Goal: Task Accomplishment & Management: Manage account settings

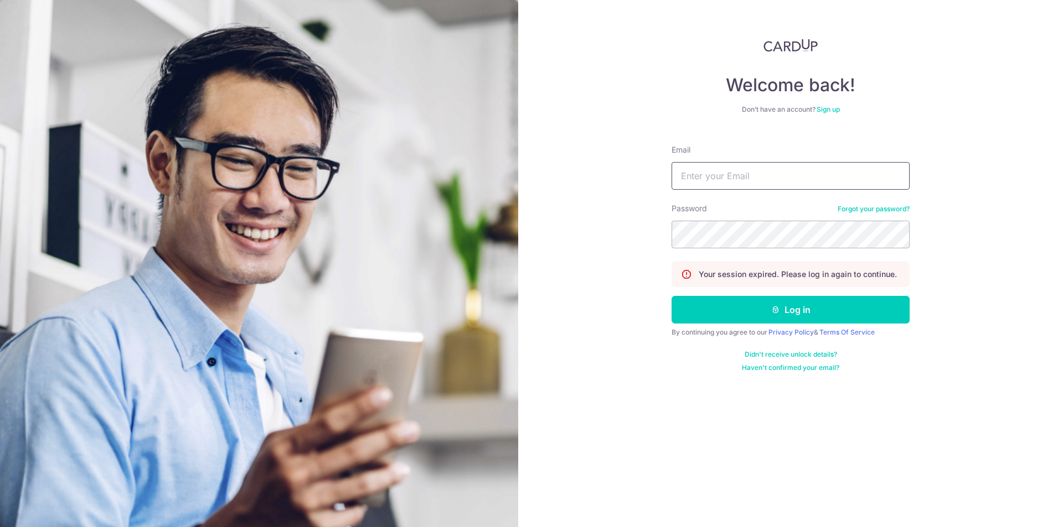
drag, startPoint x: 0, startPoint y: 0, endPoint x: 743, endPoint y: 177, distance: 763.5
click at [743, 177] on input "Email" at bounding box center [790, 176] width 238 height 28
type input "[EMAIL_ADDRESS][DOMAIN_NAME]"
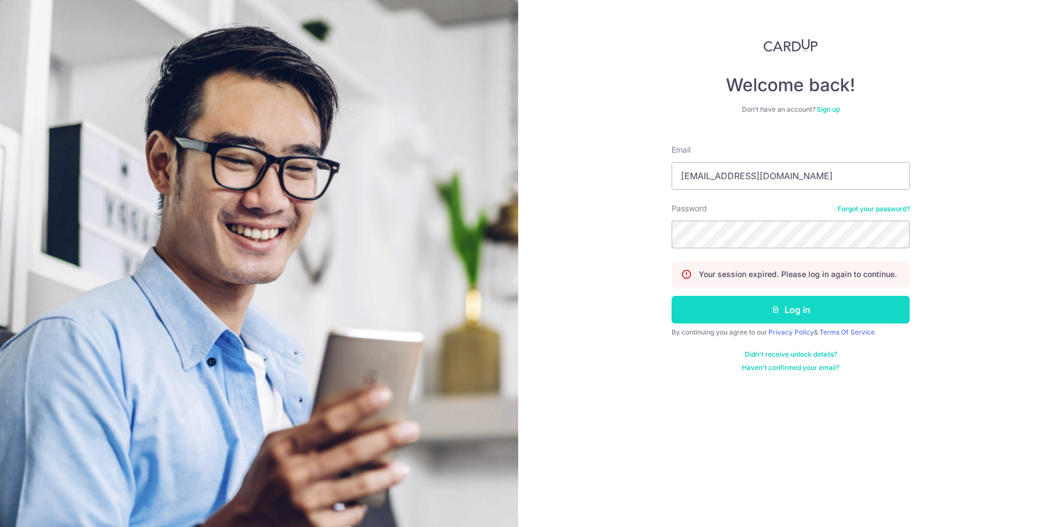
click at [721, 314] on button "Log in" at bounding box center [790, 310] width 238 height 28
click at [721, 315] on button "Log in" at bounding box center [790, 310] width 238 height 28
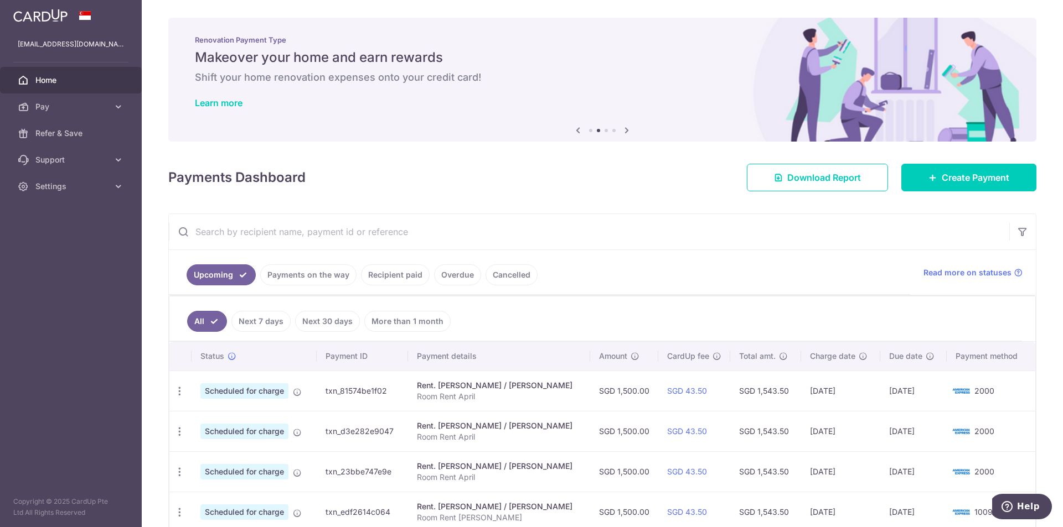
click at [303, 283] on link "Payments on the way" at bounding box center [308, 275] width 96 height 21
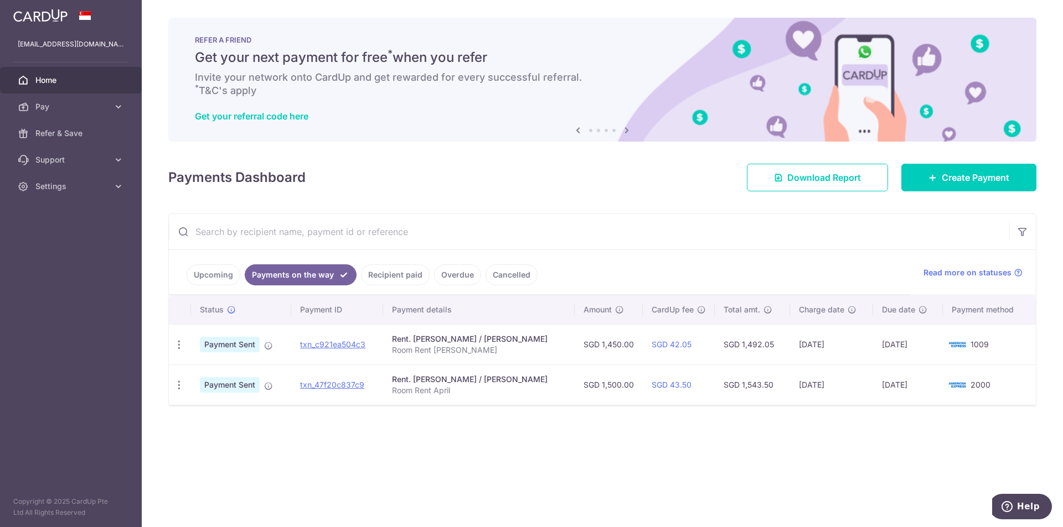
click at [217, 267] on link "Upcoming" at bounding box center [213, 275] width 54 height 21
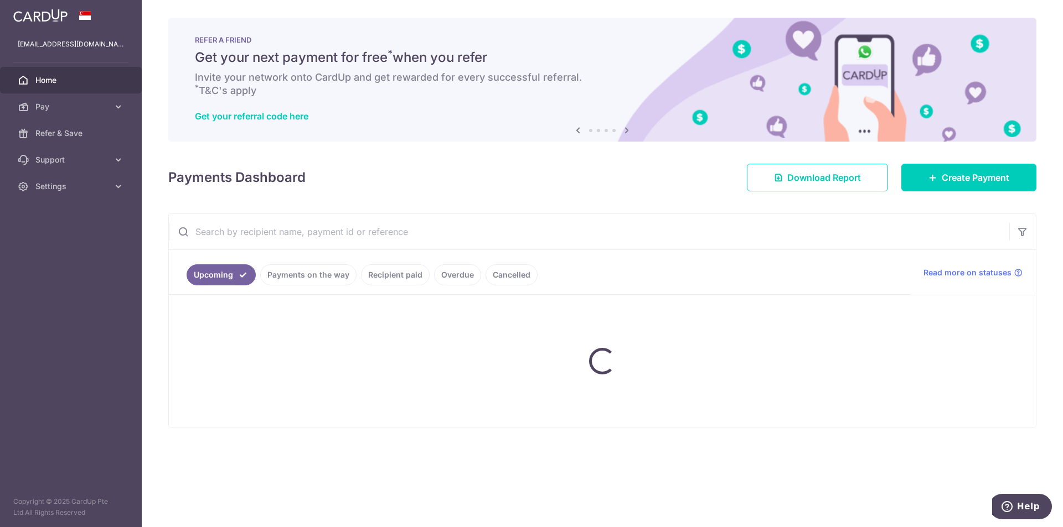
click at [301, 274] on ul "Upcoming Payments on the way Recipient paid Overdue Cancelled" at bounding box center [539, 272] width 741 height 45
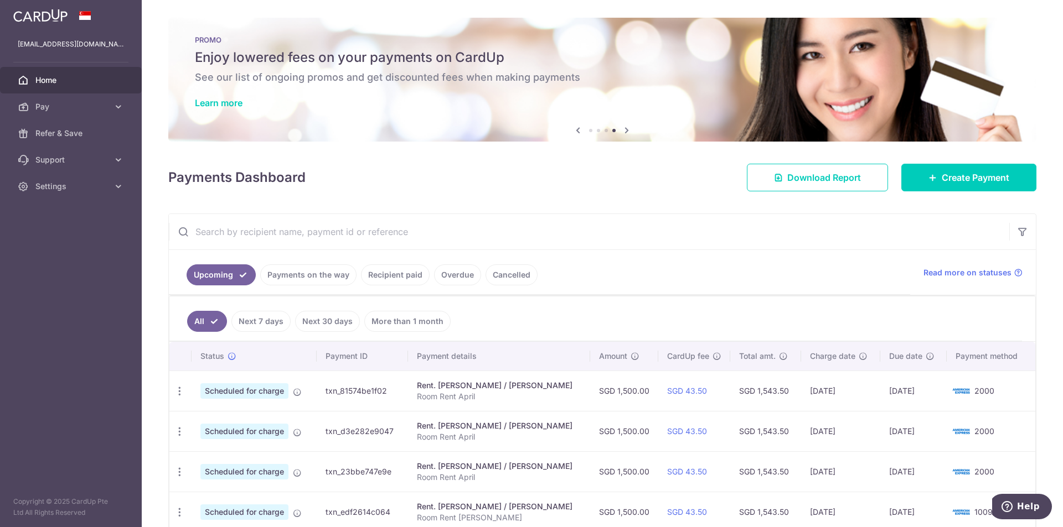
click at [66, 77] on span "Home" at bounding box center [71, 80] width 73 height 11
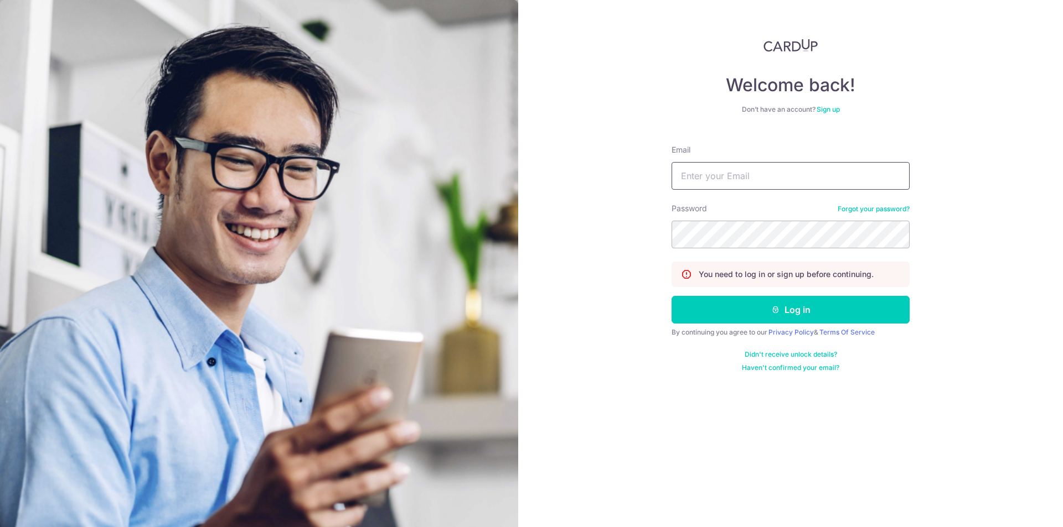
type input "[EMAIL_ADDRESS][DOMAIN_NAME]"
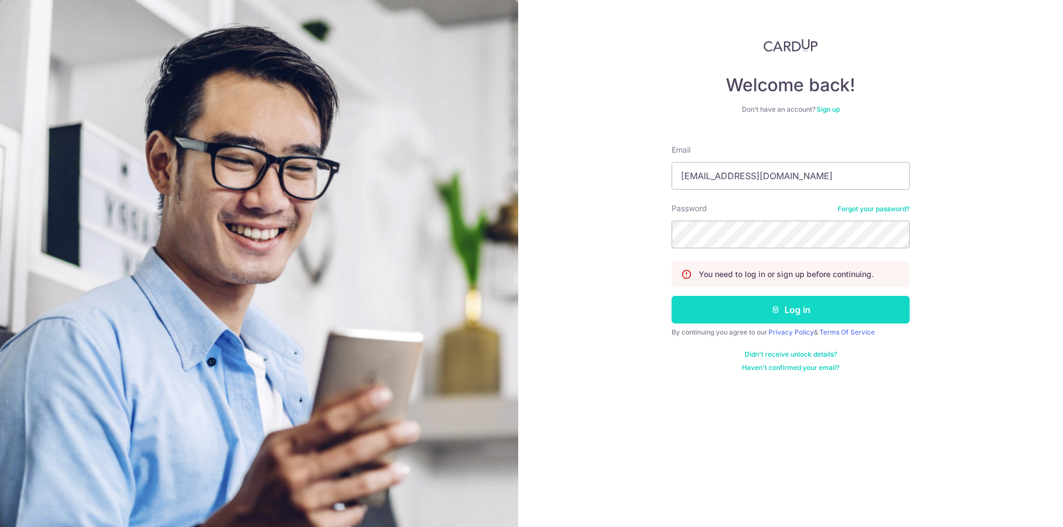
click at [750, 314] on button "Log in" at bounding box center [790, 310] width 238 height 28
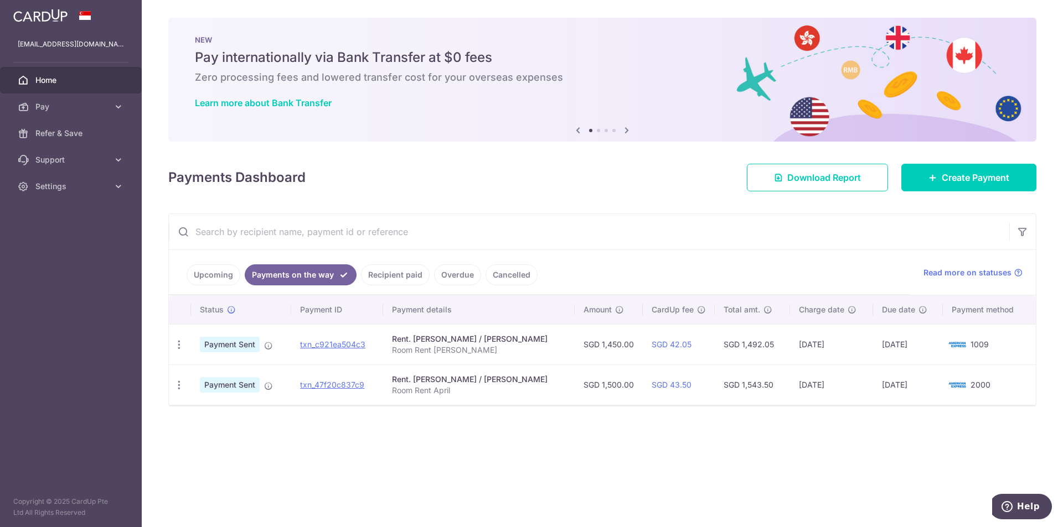
click at [222, 271] on link "Upcoming" at bounding box center [213, 275] width 54 height 21
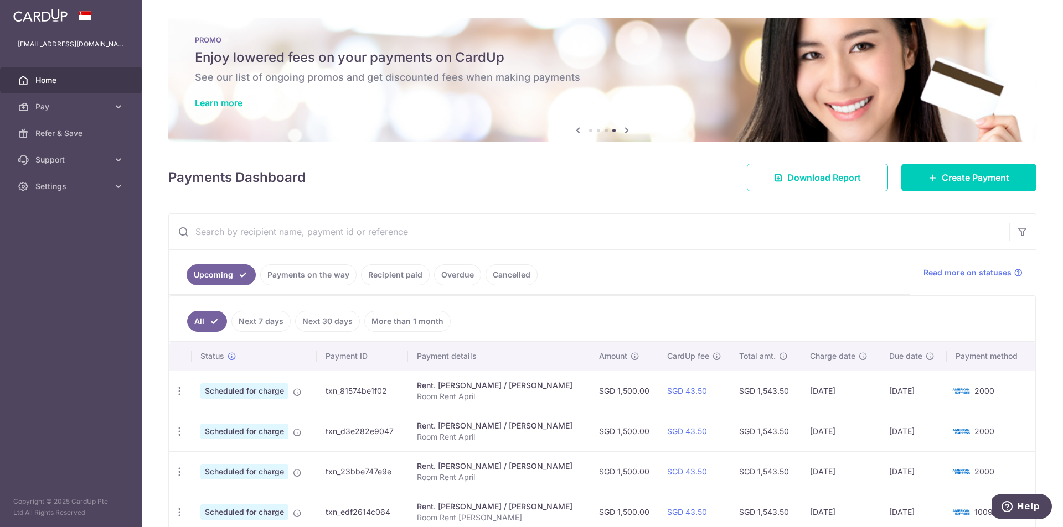
click at [281, 282] on link "Payments on the way" at bounding box center [308, 275] width 96 height 21
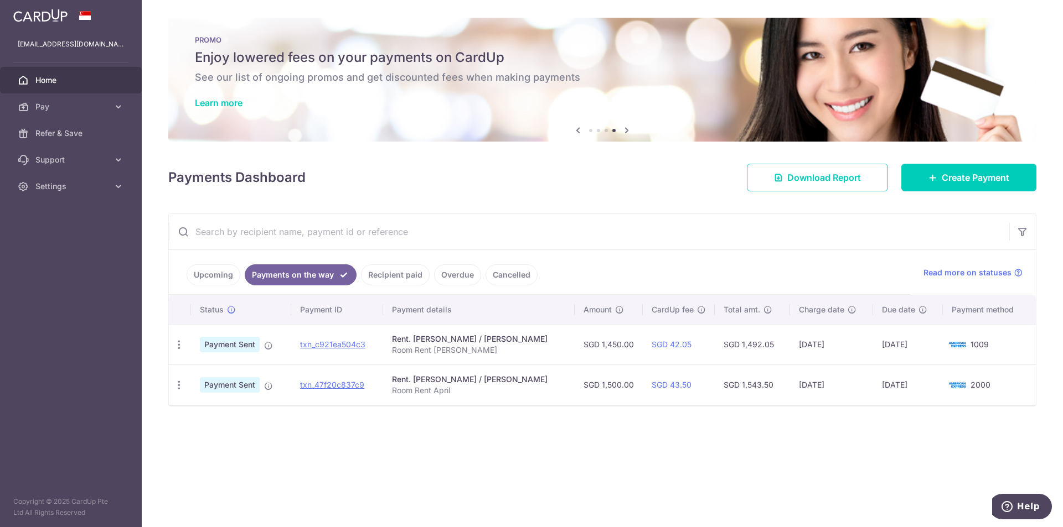
click at [205, 274] on link "Upcoming" at bounding box center [213, 275] width 54 height 21
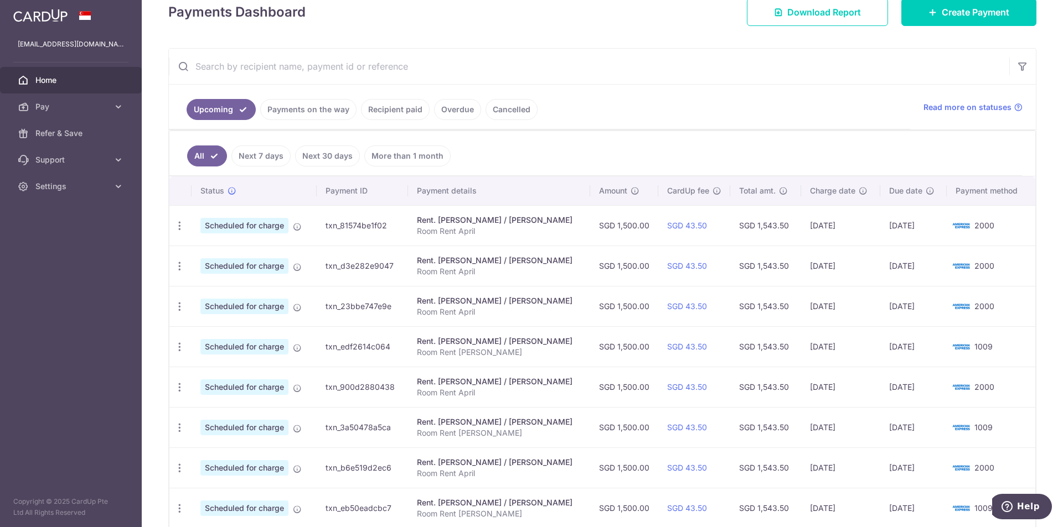
scroll to position [221, 0]
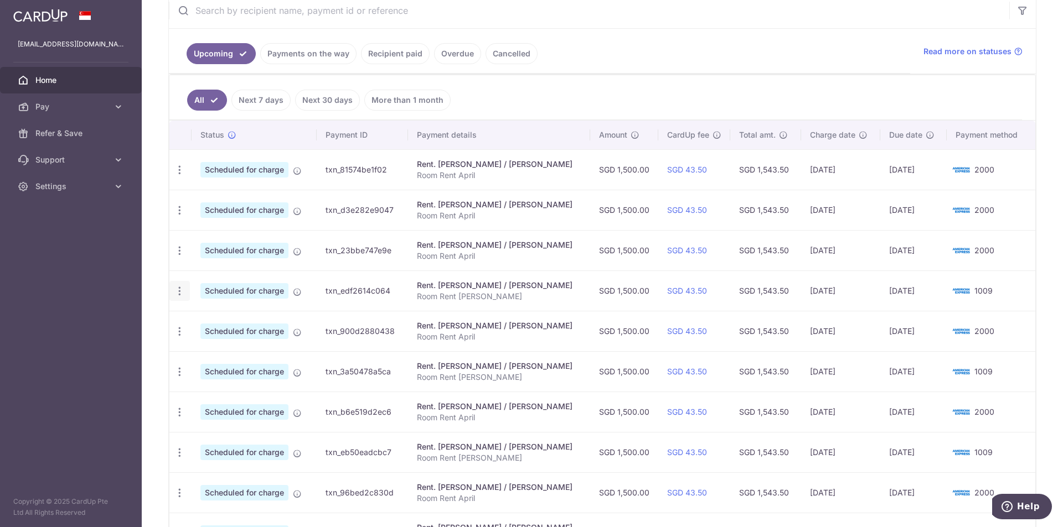
click at [180, 288] on icon "button" at bounding box center [180, 292] width 12 height 12
click at [224, 322] on span "Update payment" at bounding box center [238, 321] width 75 height 13
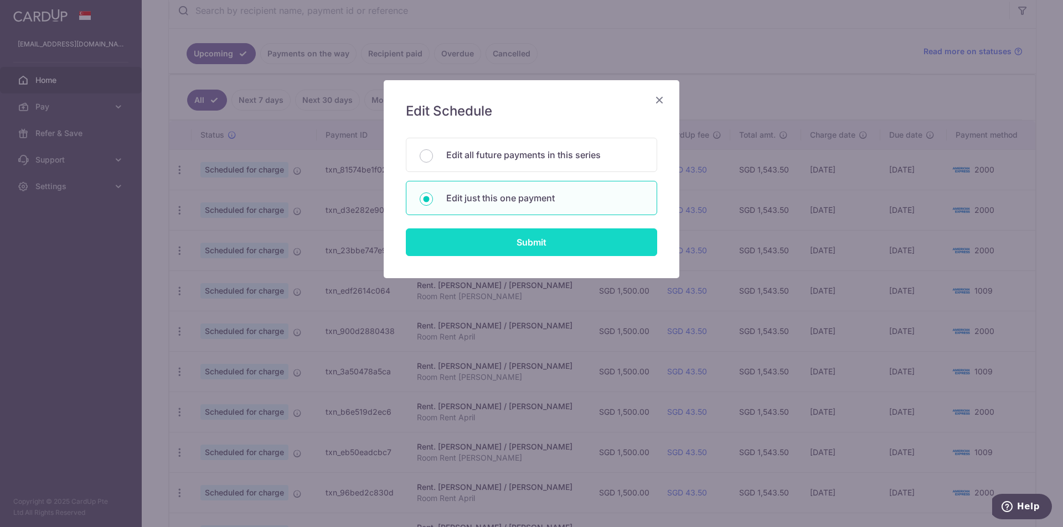
click at [561, 242] on input "Submit" at bounding box center [531, 243] width 251 height 28
radio input "true"
type input "1,500.00"
type input "30/01/2026"
type input "Room Rent [PERSON_NAME]"
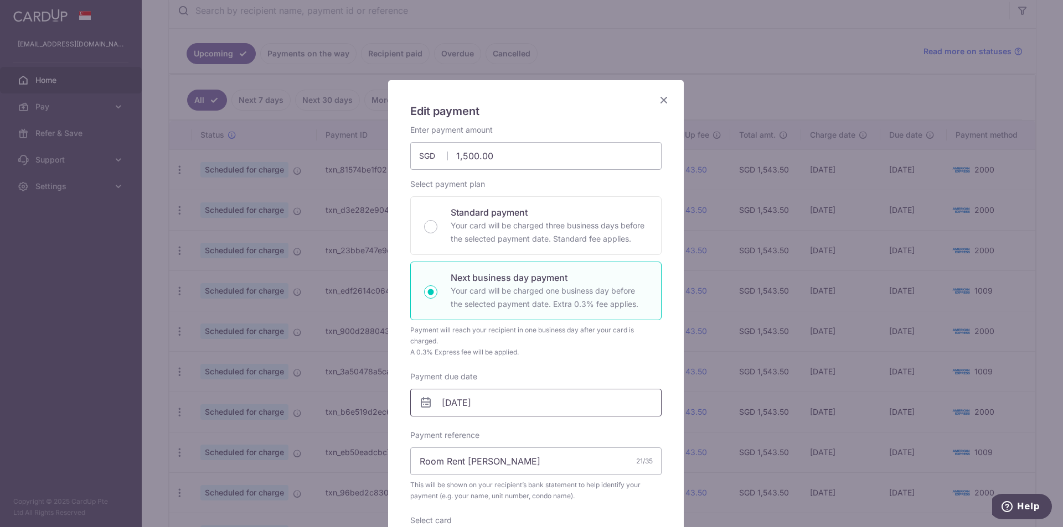
click at [444, 406] on input "30/01/2026" at bounding box center [535, 403] width 251 height 28
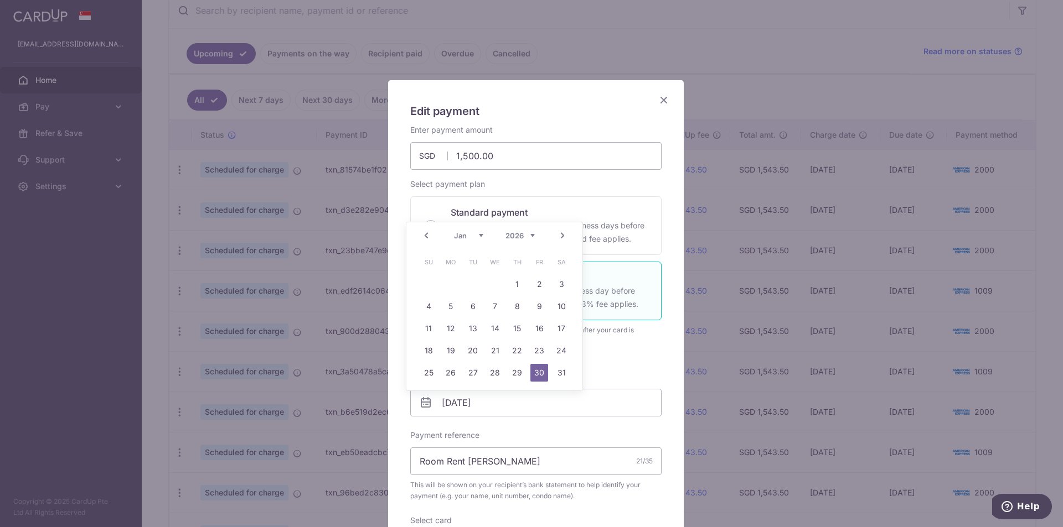
click at [424, 236] on link "Prev" at bounding box center [425, 235] width 13 height 13
click at [424, 236] on div "Prev Next Oct Nov Dec 2025 2026 2027 2028 2029 2030 2031 2032 2033 2034 2035" at bounding box center [494, 235] width 176 height 27
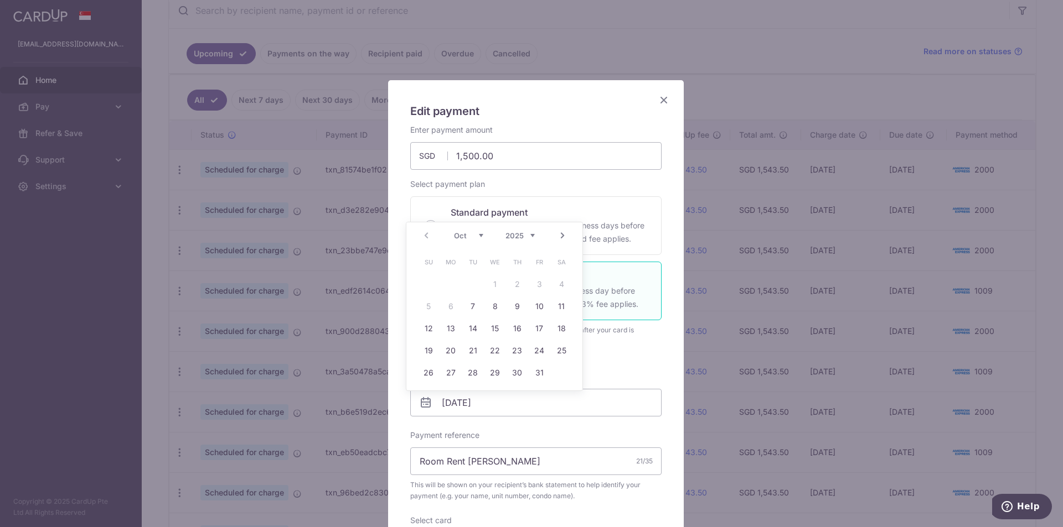
click at [424, 236] on div "Prev Next Oct Nov Dec 2025 2026 2027 2028 2029 2030 2031 2032 2033 2034 2035" at bounding box center [494, 235] width 176 height 27
click at [472, 306] on link "7" at bounding box center [473, 307] width 18 height 18
type input "[DATE]"
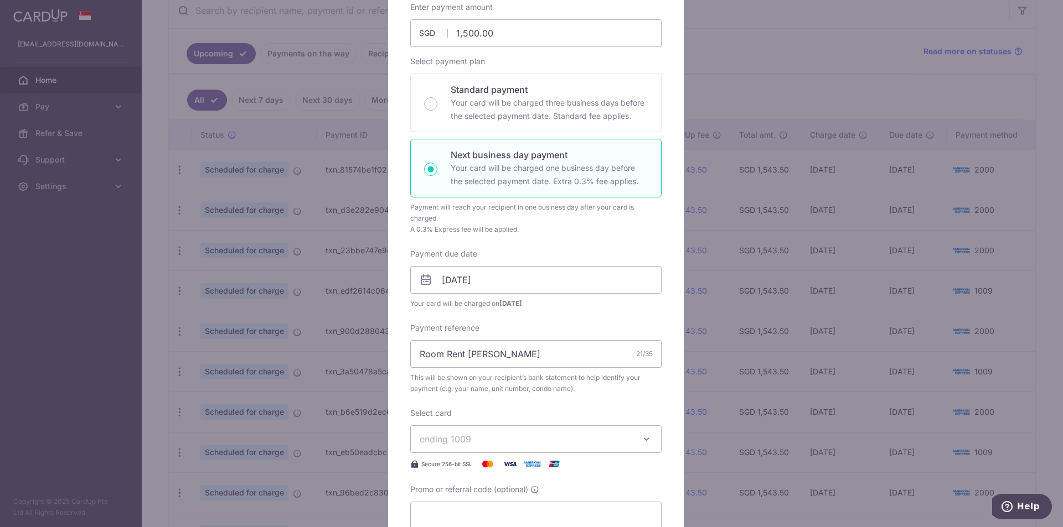
scroll to position [0, 0]
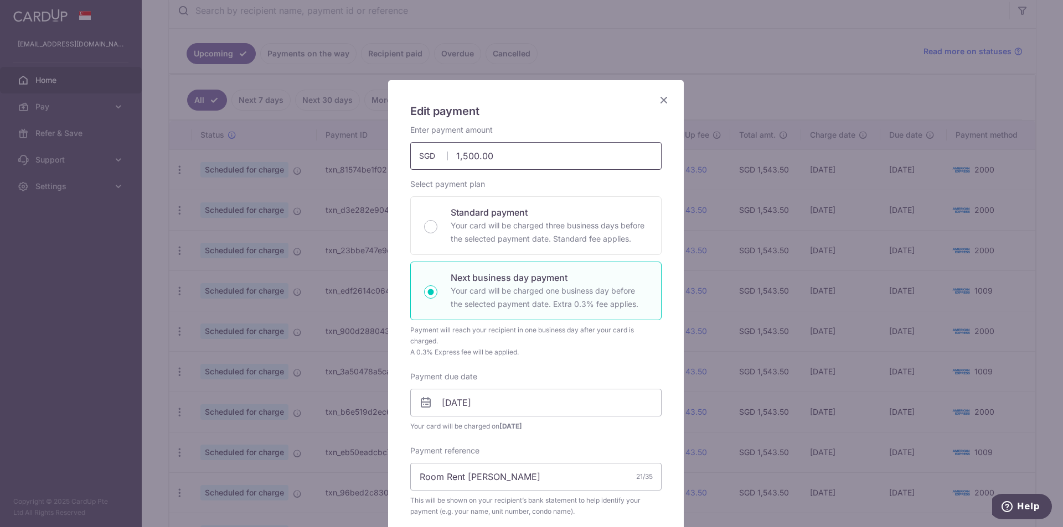
drag, startPoint x: 510, startPoint y: 156, endPoint x: 433, endPoint y: 153, distance: 77.0
click at [433, 153] on div "1,500.00 1500.00 SGD" at bounding box center [535, 156] width 251 height 28
type input "1,000.00"
click at [561, 129] on div "Enter payment amount 1,000.00 1000.00 SGD To change the payment amount, please …" at bounding box center [535, 147] width 251 height 45
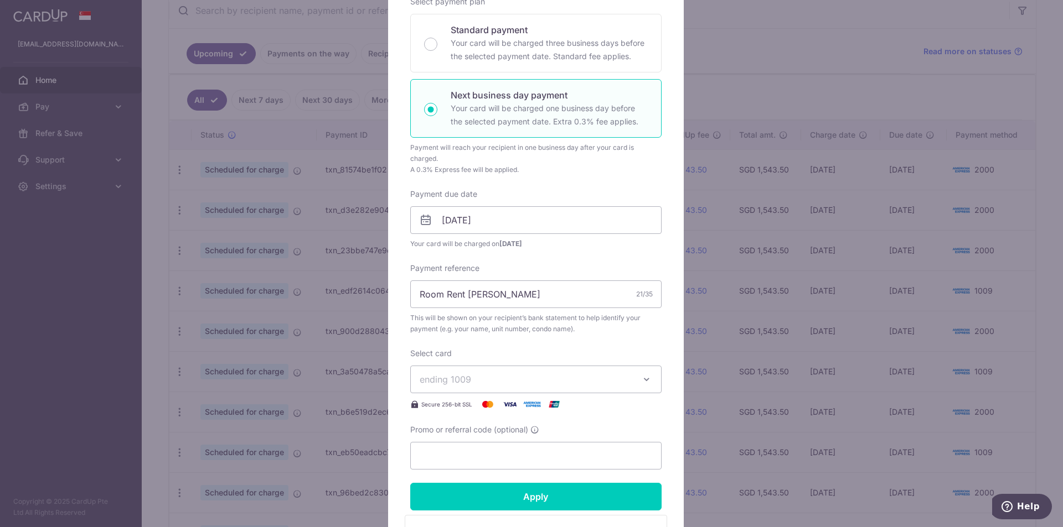
scroll to position [221, 0]
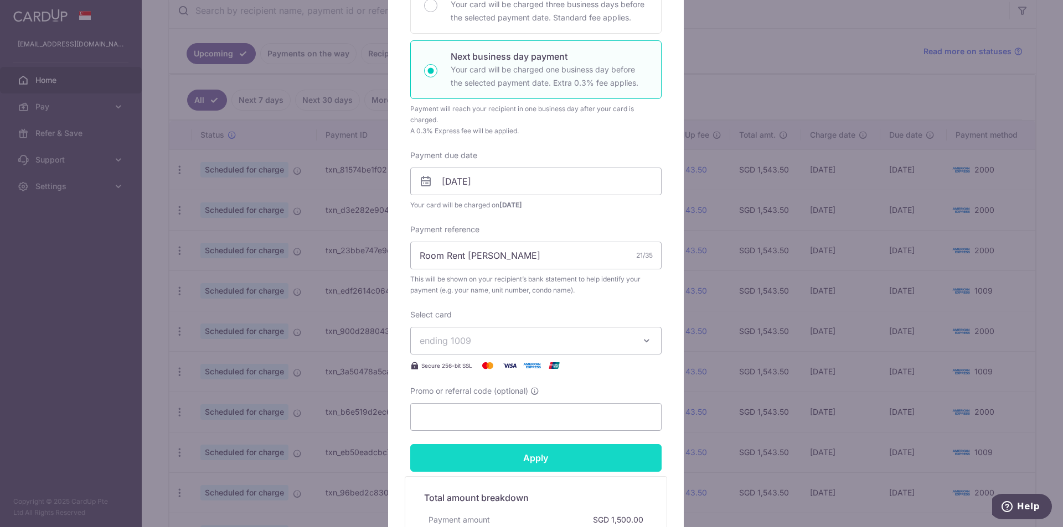
click at [568, 465] on input "Apply" at bounding box center [535, 458] width 251 height 28
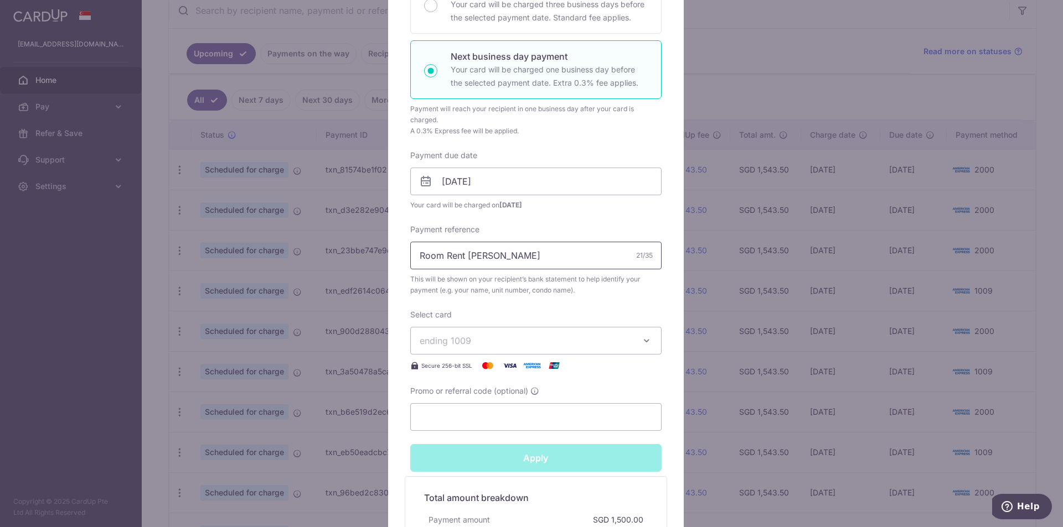
type input "Successfully Applied"
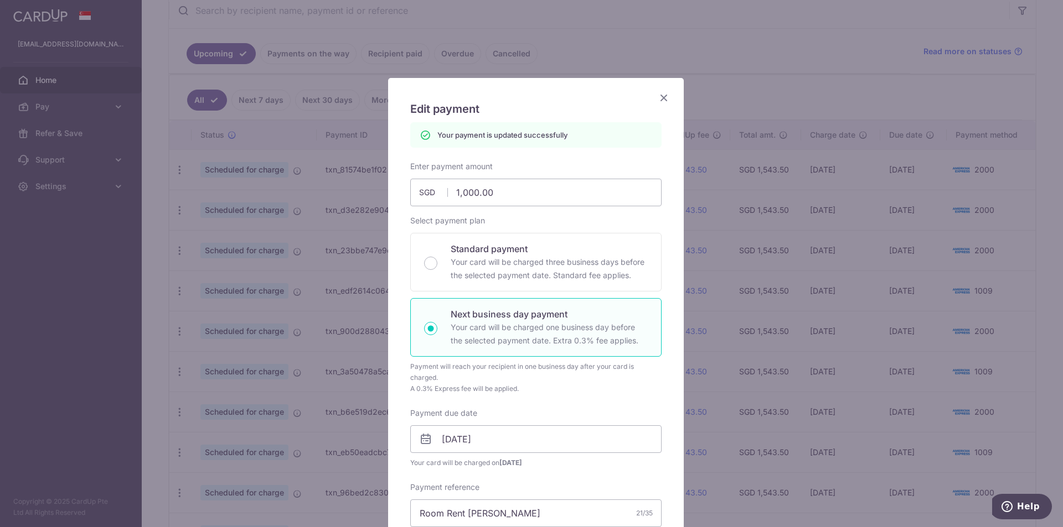
scroll to position [0, 0]
click at [660, 105] on icon "Close" at bounding box center [663, 100] width 13 height 14
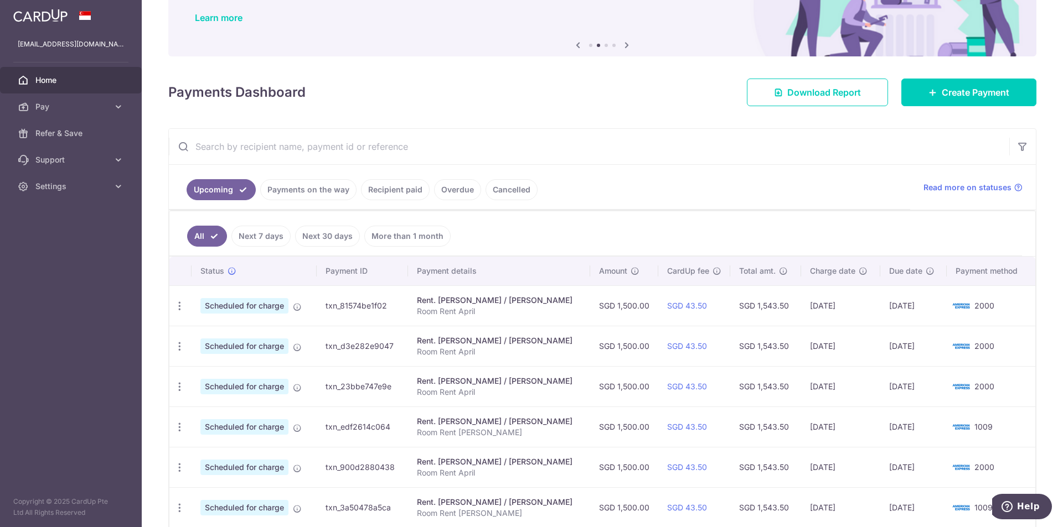
scroll to position [328, 0]
